Goal: Task Accomplishment & Management: Manage account settings

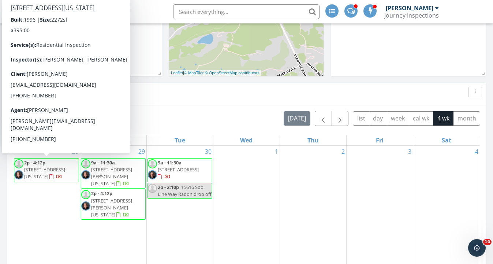
scroll to position [593, 493]
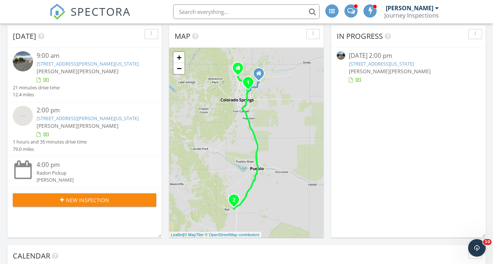
scroll to position [36, 0]
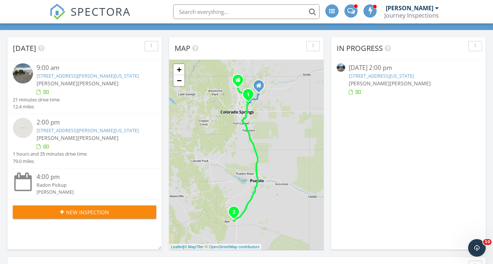
click at [388, 75] on link "2618 W Pikes Peak Ave, Colorado Springs, CO 80904" at bounding box center [381, 75] width 65 height 7
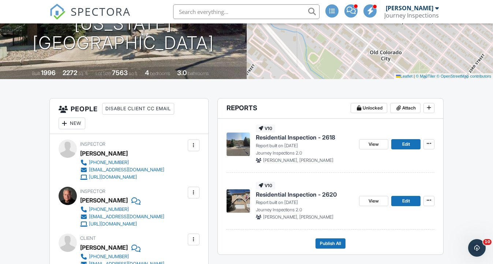
click at [309, 136] on span "Residential Inspection - 2618" at bounding box center [295, 137] width 79 height 8
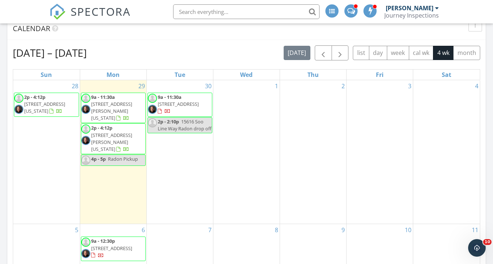
scroll to position [278, 0]
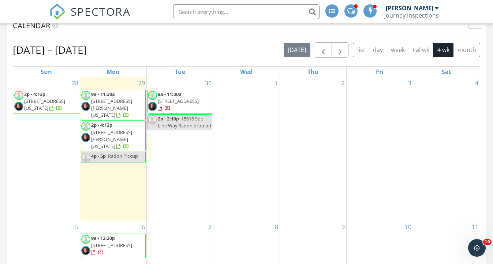
click at [67, 97] on span "2p - 4:12p 2618 W Pikes Peak Ave, Colorado Springs 80904" at bounding box center [46, 102] width 64 height 22
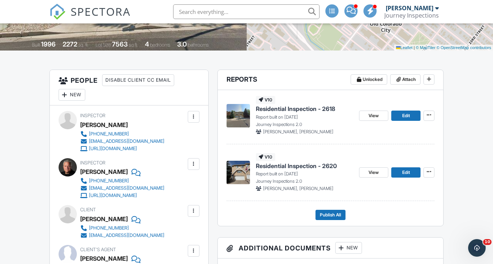
scroll to position [139, 0]
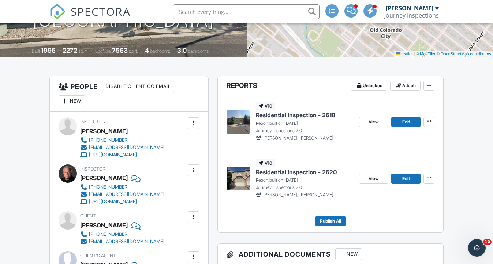
click at [287, 114] on span "Residential Inspection - 2618" at bounding box center [295, 115] width 79 height 8
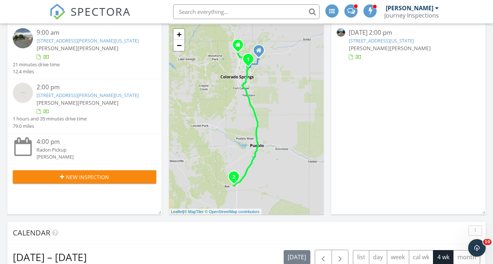
scroll to position [73, 0]
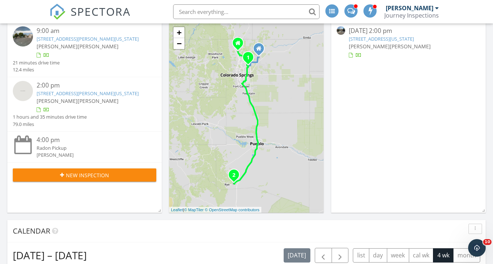
click at [389, 50] on div "[DATE] 2:00 pm [STREET_ADDRESS][US_STATE] [PERSON_NAME] Dakota [PERSON_NAME]" at bounding box center [409, 42] width 120 height 33
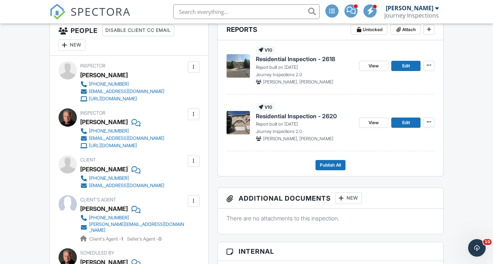
scroll to position [188, 0]
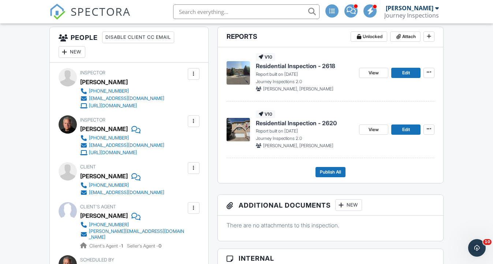
click at [302, 121] on span "Residential Inspection - 2620" at bounding box center [296, 123] width 81 height 8
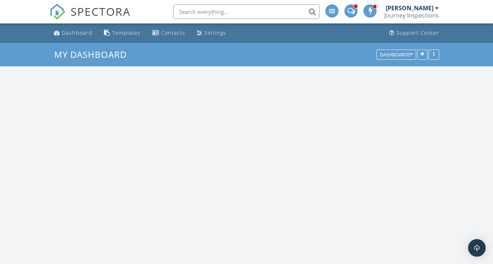
scroll to position [593, 493]
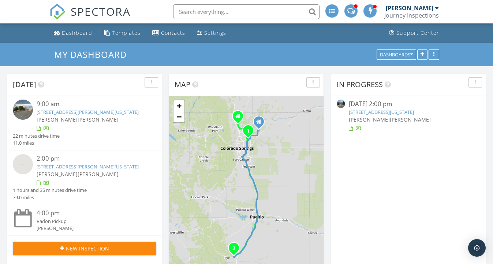
click at [410, 109] on link "[STREET_ADDRESS][US_STATE]" at bounding box center [381, 112] width 65 height 7
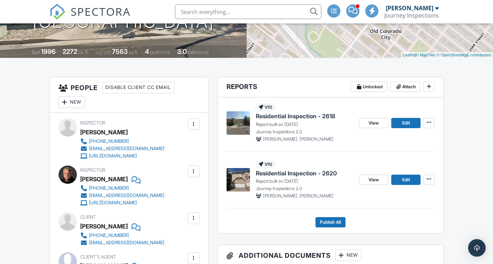
scroll to position [140, 0]
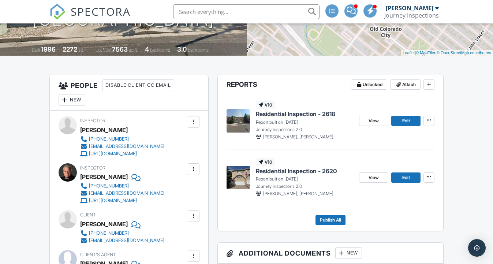
click at [324, 115] on span "Residential Inspection - 2618" at bounding box center [295, 114] width 79 height 8
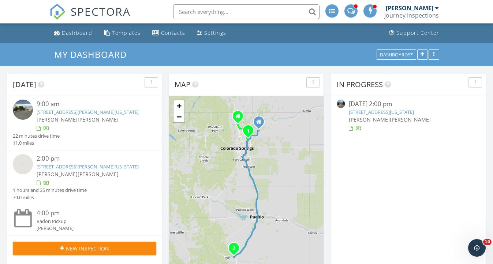
click at [386, 115] on link "2618 W Pikes Peak Ave, Colorado Springs, CO 80904" at bounding box center [381, 112] width 65 height 7
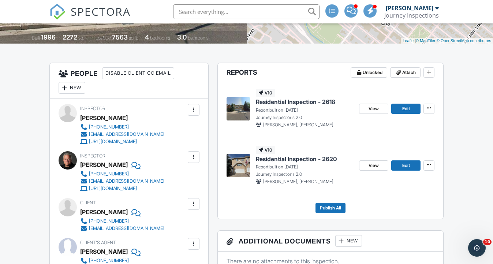
click at [292, 158] on span "Residential Inspection - 2620" at bounding box center [296, 159] width 81 height 8
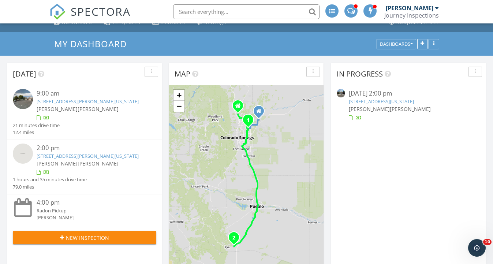
scroll to position [5, 0]
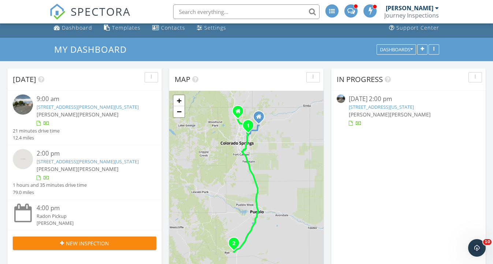
click at [392, 113] on span "[PERSON_NAME]" at bounding box center [410, 114] width 41 height 7
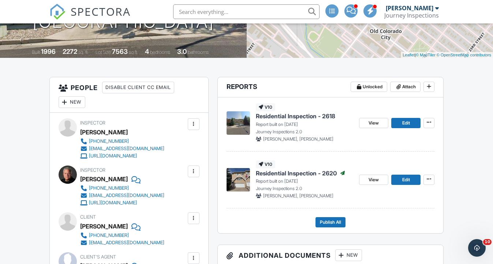
click at [305, 113] on span "Residential Inspection - 2618" at bounding box center [295, 116] width 79 height 8
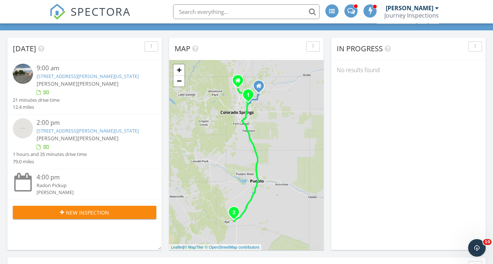
scroll to position [34, 0]
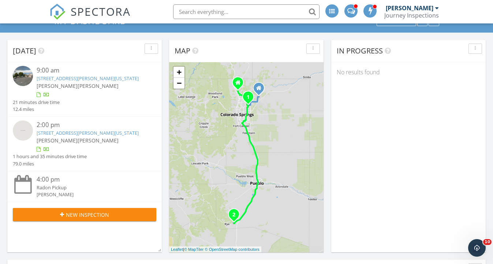
click at [126, 85] on div "[PERSON_NAME] Dakota [PERSON_NAME]" at bounding box center [91, 86] width 108 height 8
